Goal: Communication & Community: Participate in discussion

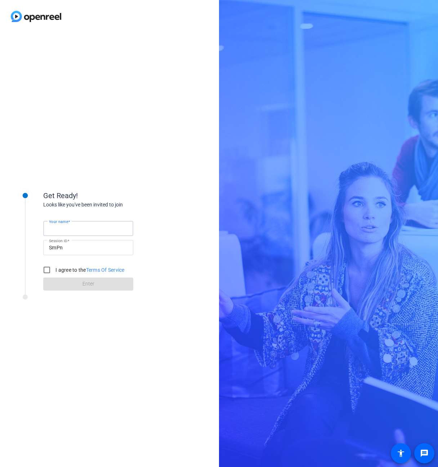
click at [105, 231] on input "Your name" at bounding box center [88, 228] width 79 height 9
type input "[PERSON_NAME]"
click at [48, 270] on input "I agree to the Terms Of Service" at bounding box center [47, 269] width 14 height 14
checkbox input "true"
click at [79, 283] on span at bounding box center [88, 283] width 90 height 17
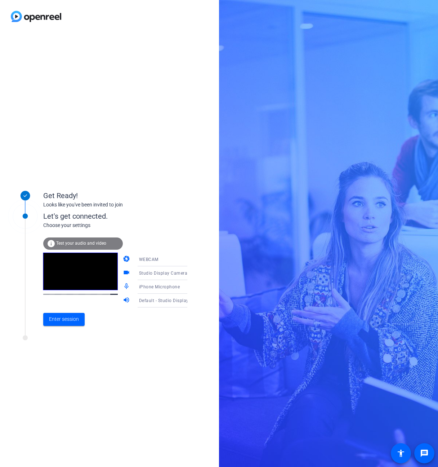
click at [190, 272] on icon at bounding box center [194, 273] width 9 height 9
click at [168, 308] on span "Logitech BRIO (046d:085e)" at bounding box center [156, 310] width 55 height 9
click at [190, 286] on icon at bounding box center [194, 286] width 9 height 9
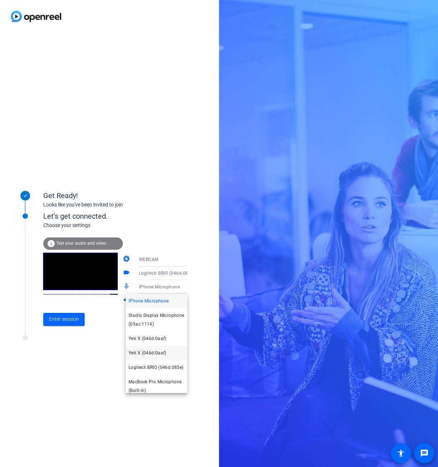
click at [169, 347] on mat-option "Yeti X (046d:0aaf)" at bounding box center [157, 352] width 62 height 14
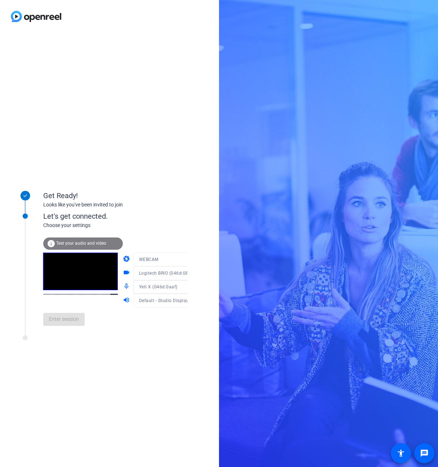
click at [153, 319] on div "Enter session" at bounding box center [122, 319] width 159 height 24
click at [83, 242] on span "Test your audio and video" at bounding box center [81, 242] width 50 height 5
click at [318, 276] on div "Get Ready! Looks like you've been invited to join Let's get connected. Choose y…" at bounding box center [219, 233] width 438 height 467
click at [118, 317] on div "Enter session" at bounding box center [122, 319] width 159 height 24
click at [70, 319] on span "Enter session" at bounding box center [64, 319] width 30 height 8
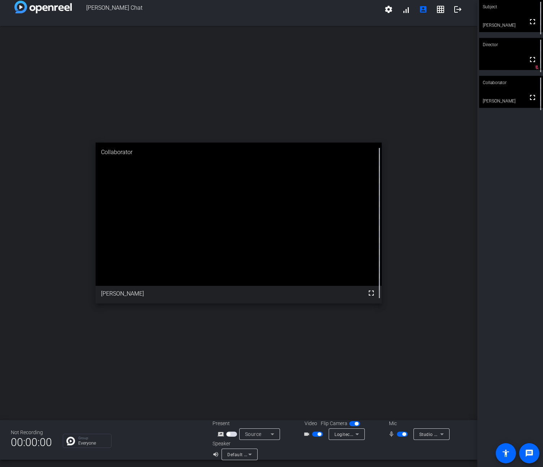
scroll to position [8, 0]
click at [356, 434] on icon at bounding box center [357, 432] width 9 height 9
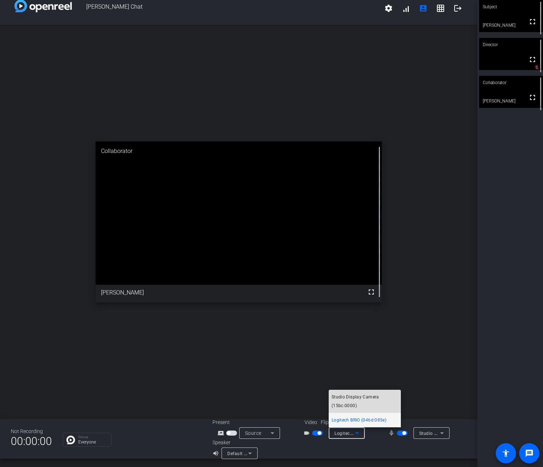
click at [370, 397] on span "Studio Display Camera (15bc:0000)" at bounding box center [364, 400] width 66 height 17
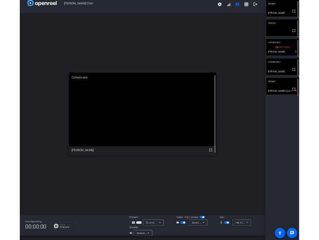
scroll to position [8, 0]
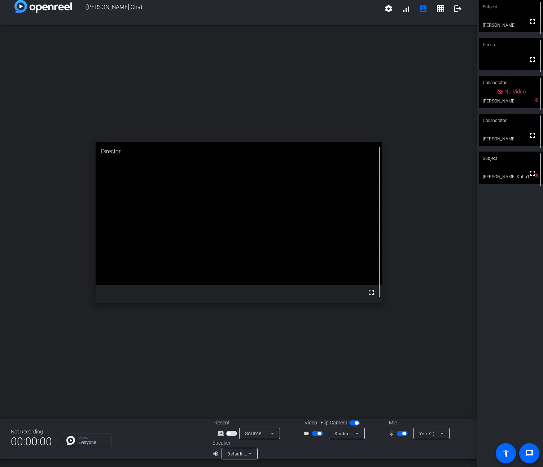
click at [494, 16] on video at bounding box center [511, 16] width 64 height 32
click at [493, 16] on video at bounding box center [510, 16] width 63 height 32
click at [492, 16] on video at bounding box center [511, 16] width 64 height 32
click at [489, 17] on video at bounding box center [510, 16] width 63 height 32
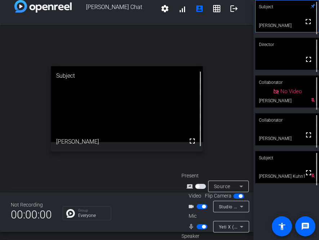
scroll to position [4, 0]
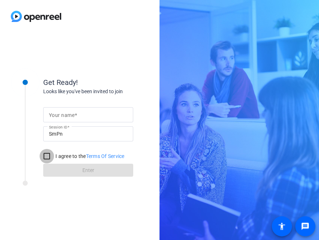
click at [51, 157] on input "I agree to the Terms Of Service" at bounding box center [47, 156] width 14 height 14
checkbox input "true"
click at [73, 114] on mat-label "Your name" at bounding box center [62, 115] width 26 height 6
click at [73, 114] on input "Your name" at bounding box center [88, 115] width 79 height 9
type input "[PERSON_NAME]"
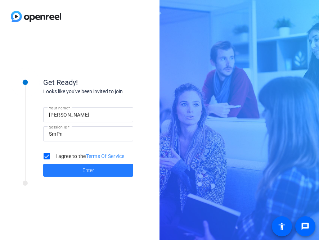
click at [95, 170] on span at bounding box center [88, 170] width 90 height 17
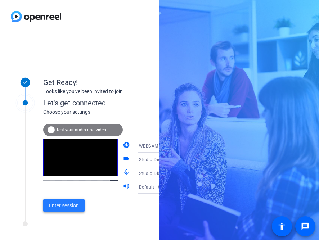
click at [76, 206] on span "Enter session" at bounding box center [64, 206] width 30 height 8
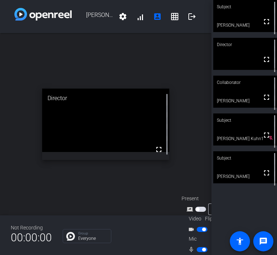
click at [260, 164] on div "Subject" at bounding box center [245, 158] width 64 height 14
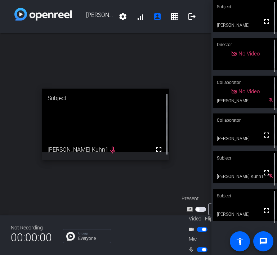
click at [242, 216] on video at bounding box center [245, 205] width 64 height 32
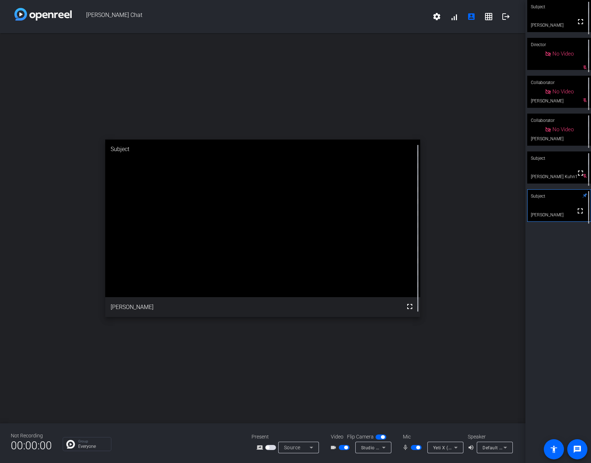
click at [277, 255] on video at bounding box center [262, 219] width 315 height 158
